Goal: Find specific page/section: Find specific page/section

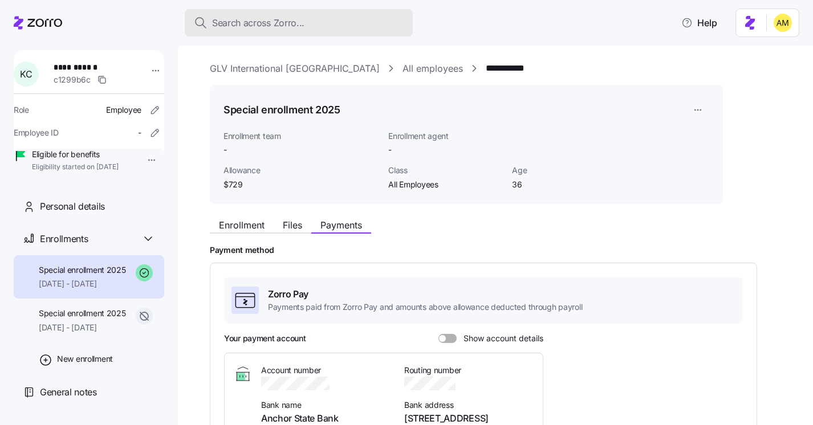
scroll to position [284, 0]
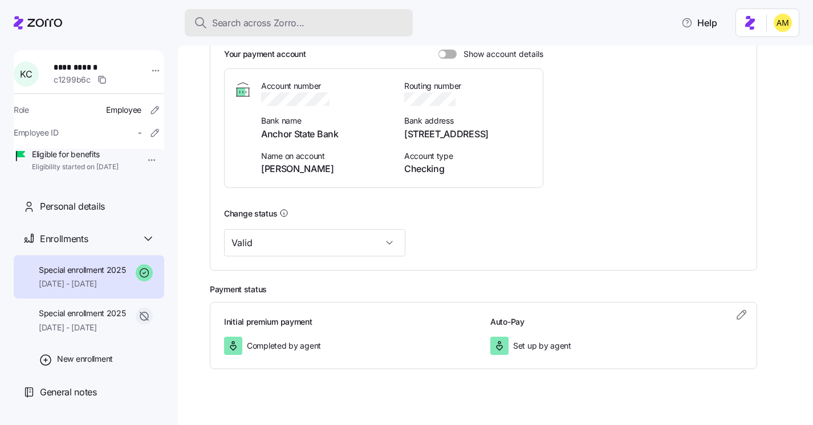
click at [241, 19] on span "Search across Zorro..." at bounding box center [258, 23] width 92 height 14
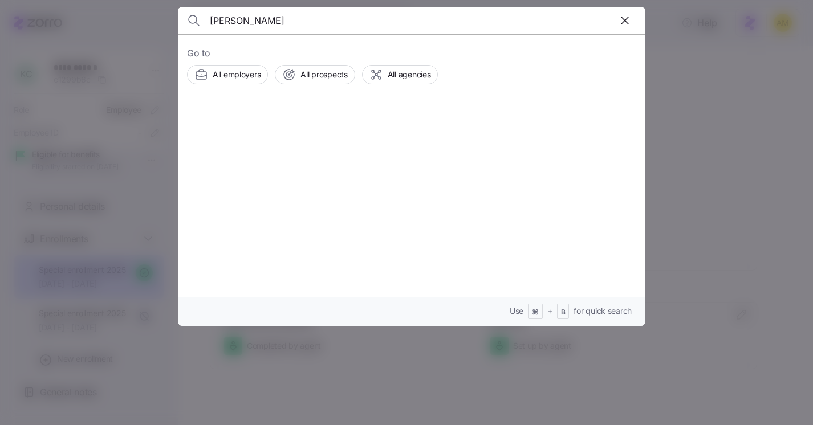
type input "[PERSON_NAME]"
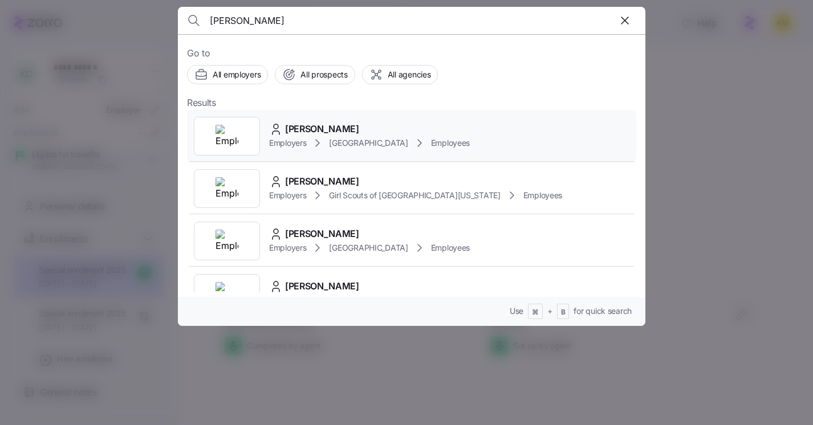
click at [320, 130] on span "[PERSON_NAME]" at bounding box center [322, 129] width 74 height 14
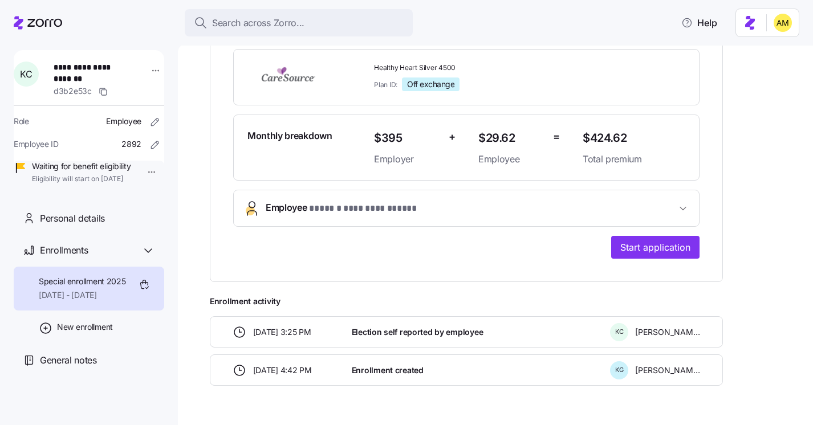
scroll to position [288, 0]
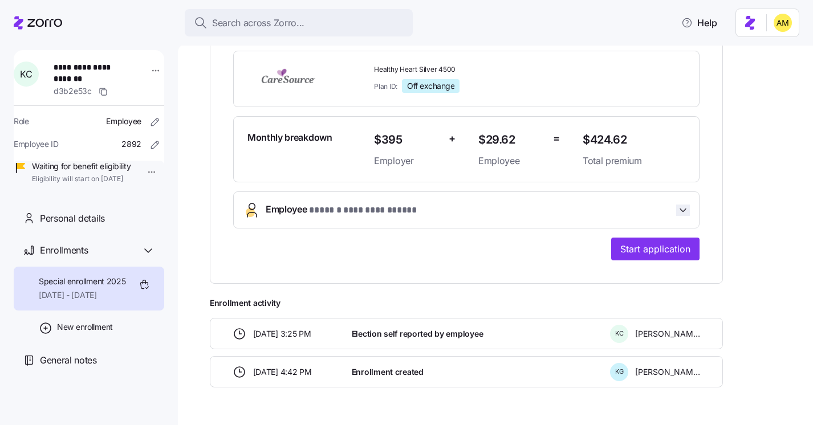
click at [678, 211] on icon "button" at bounding box center [682, 210] width 11 height 11
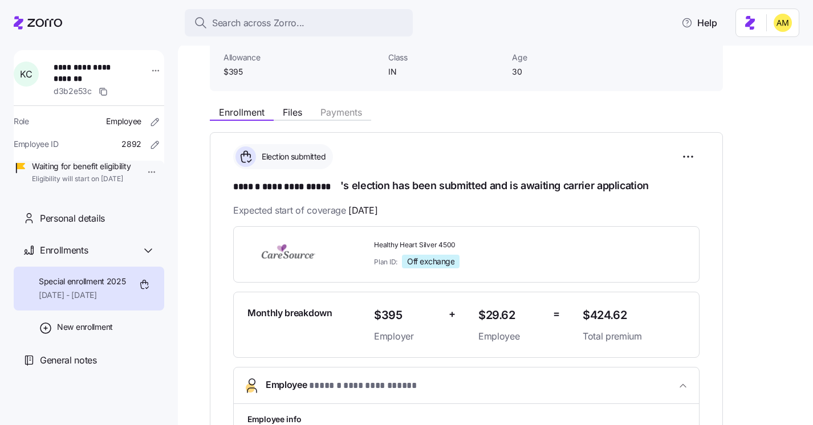
scroll to position [115, 0]
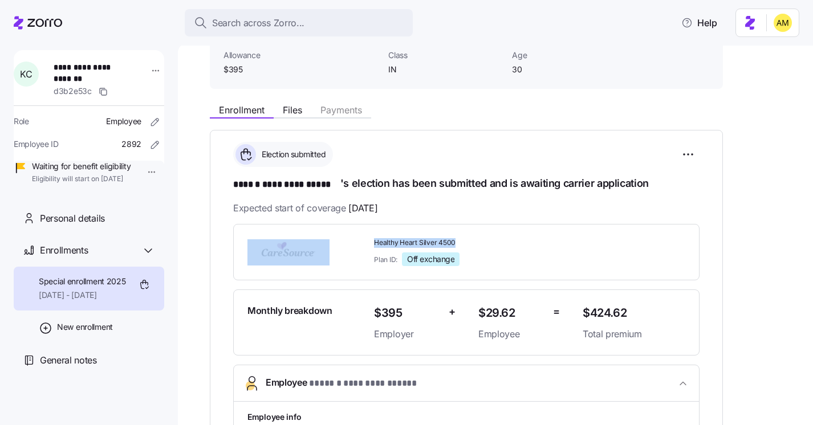
drag, startPoint x: 456, startPoint y: 241, endPoint x: 344, endPoint y: 243, distance: 111.8
click at [344, 243] on div "Healthy Heart Silver 4500 Plan ID: Off exchange" at bounding box center [466, 252] width 447 height 37
copy div "Healthy Heart Silver 4500"
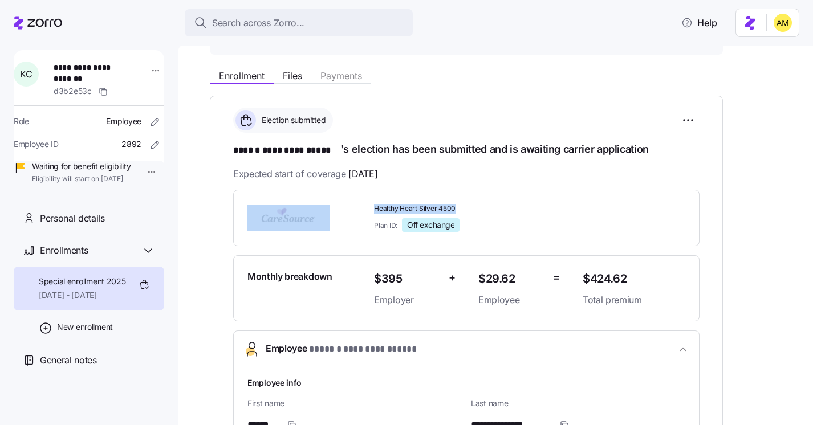
scroll to position [144, 0]
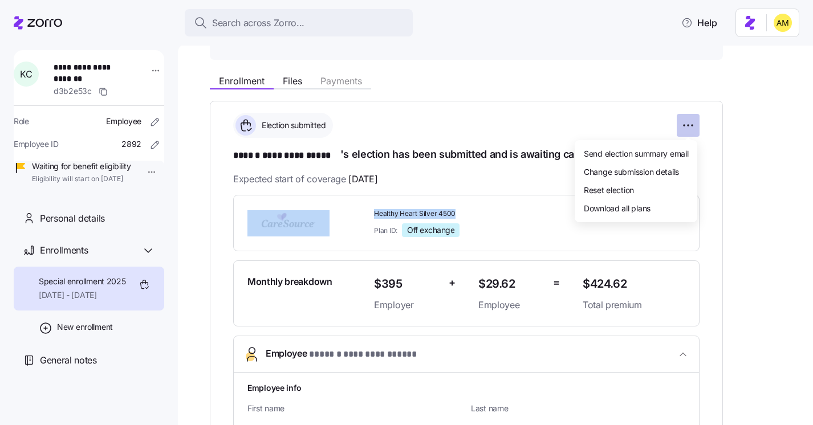
click at [692, 127] on html "**********" at bounding box center [406, 209] width 813 height 418
click at [523, 185] on html "**********" at bounding box center [406, 209] width 813 height 418
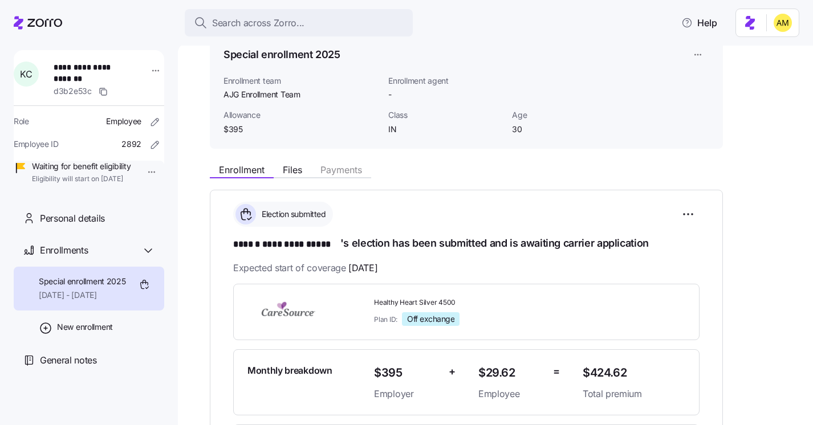
scroll to position [62, 0]
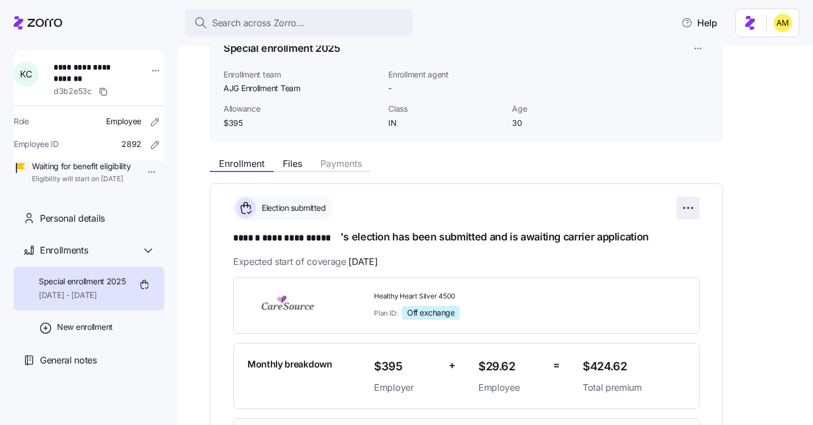
click at [692, 212] on html "**********" at bounding box center [406, 209] width 813 height 418
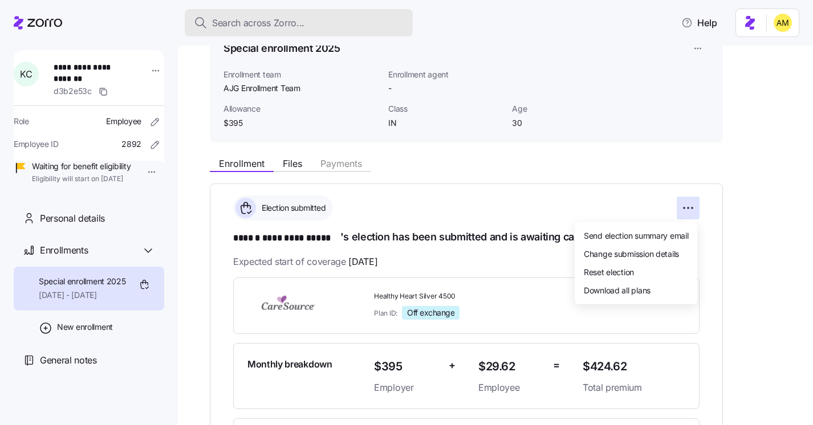
click at [223, 26] on html "**********" at bounding box center [406, 209] width 813 height 418
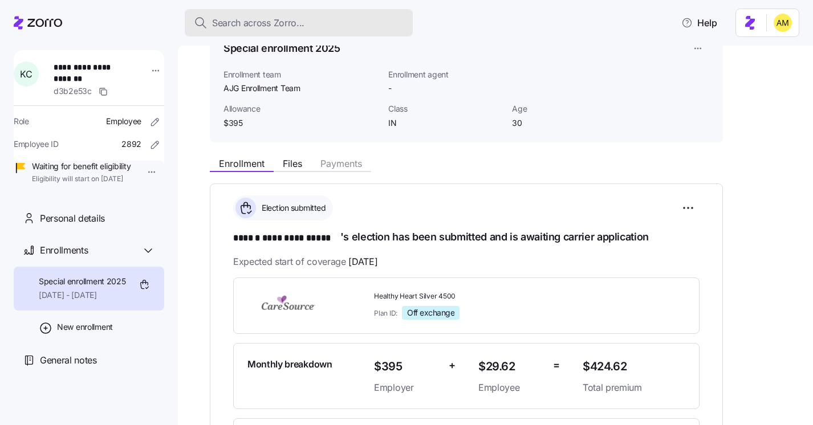
click at [248, 22] on span "Search across Zorro..." at bounding box center [258, 23] width 92 height 14
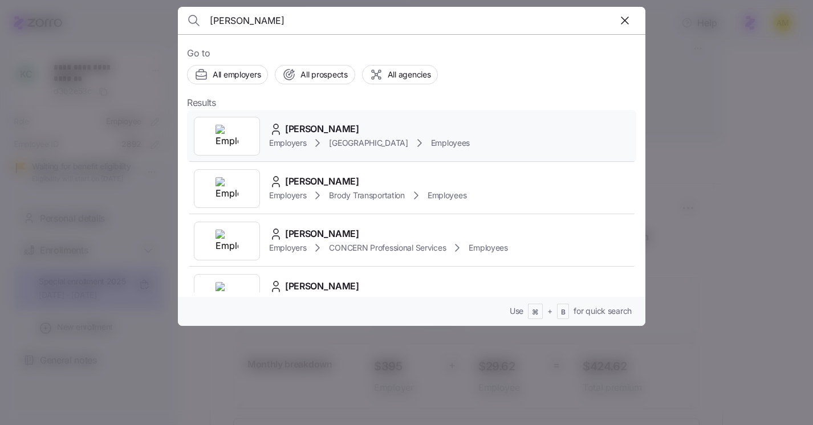
type input "[PERSON_NAME]"
click at [306, 133] on span "[PERSON_NAME]" at bounding box center [322, 129] width 74 height 14
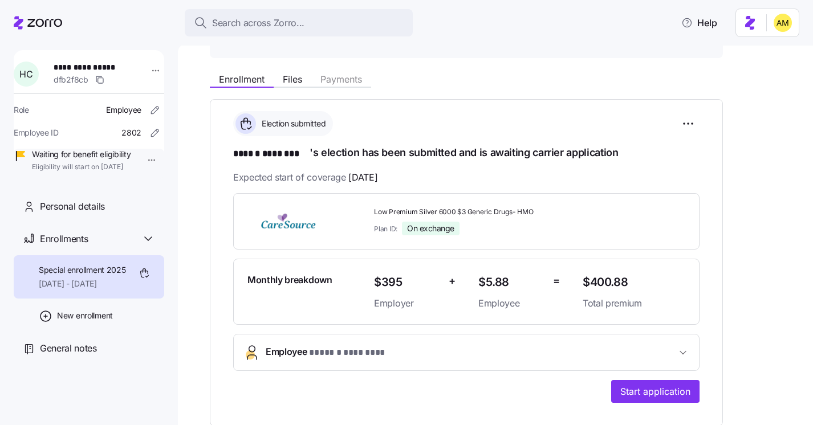
scroll to position [148, 0]
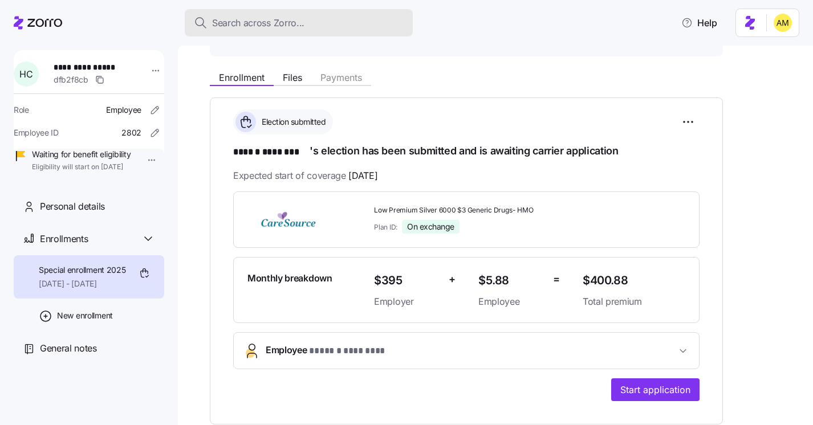
click at [255, 27] on span "Search across Zorro..." at bounding box center [258, 23] width 92 height 14
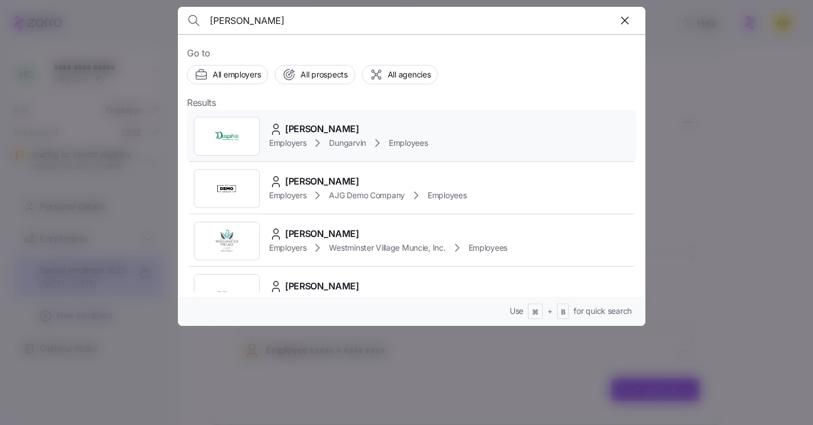
type input "[PERSON_NAME]"
click at [299, 128] on span "[PERSON_NAME]" at bounding box center [322, 129] width 74 height 14
